Goal: Check status: Check status

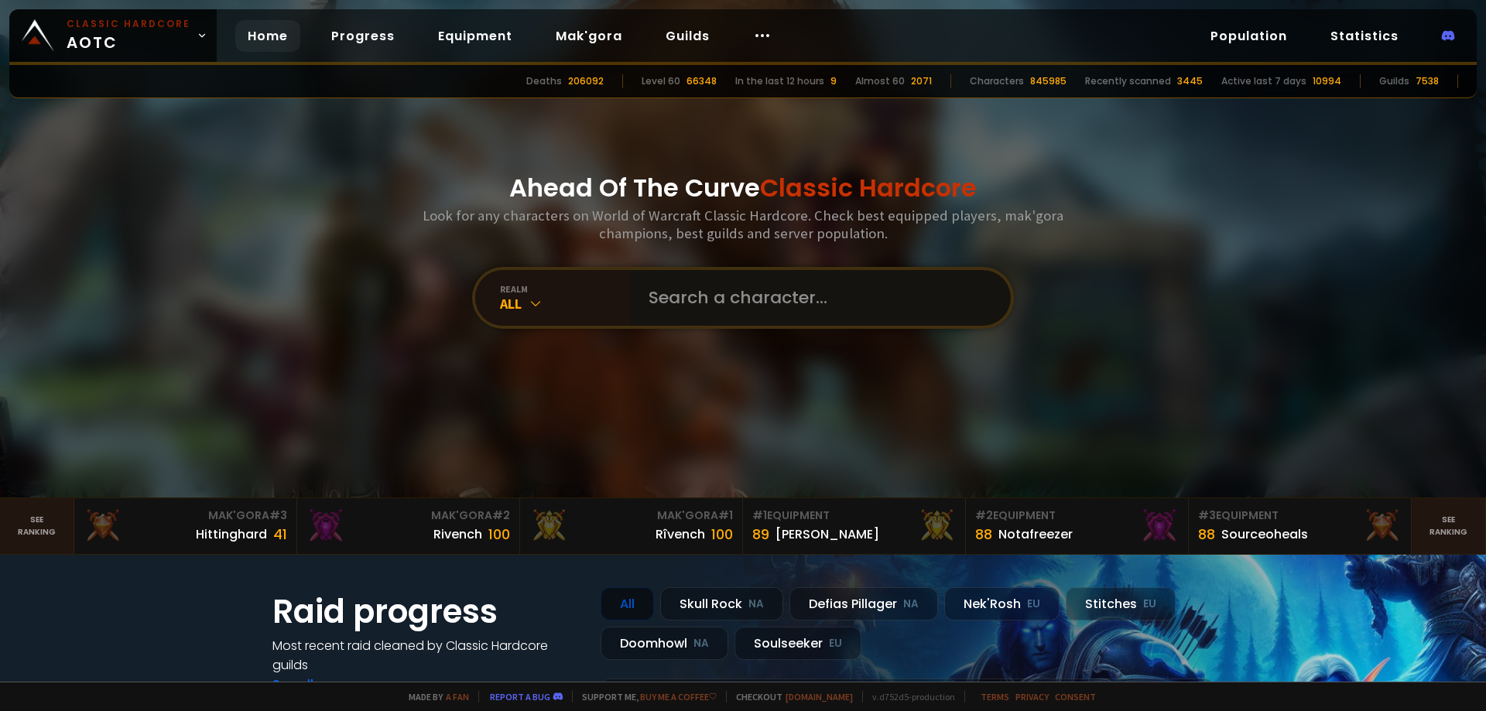
click at [671, 300] on input "text" at bounding box center [815, 298] width 353 height 56
paste input "Leekorn"
type input "Leekorn"
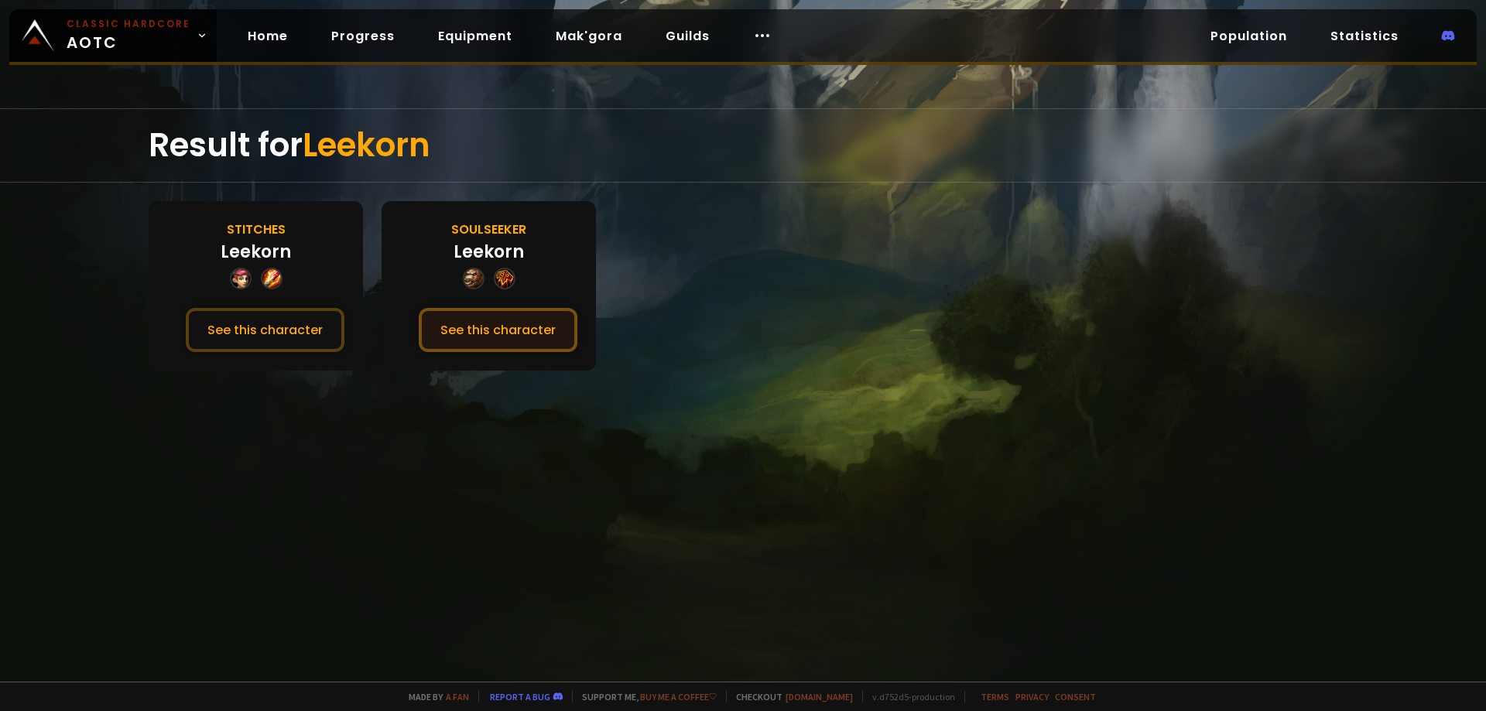
click at [488, 329] on button "See this character" at bounding box center [498, 330] width 159 height 44
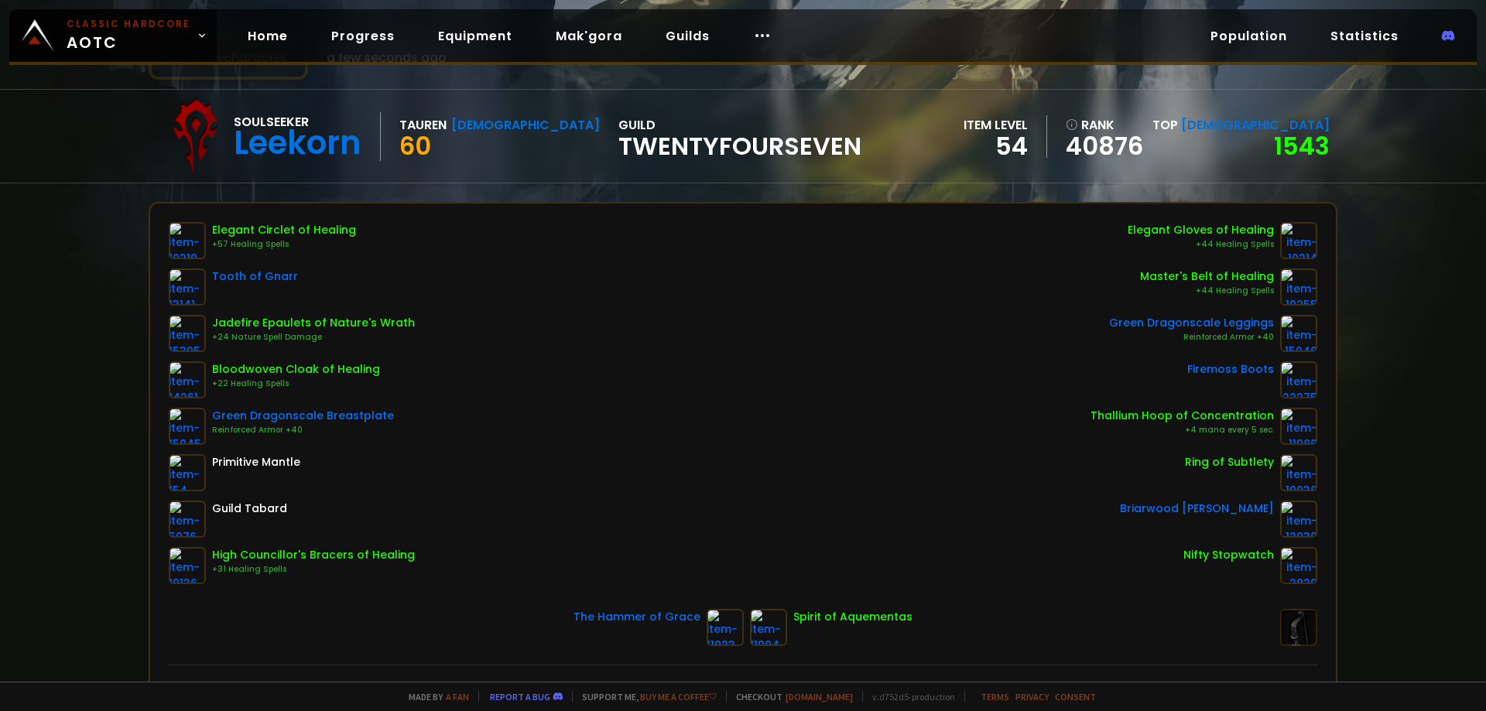
scroll to position [77, 0]
